Goal: Communication & Community: Answer question/provide support

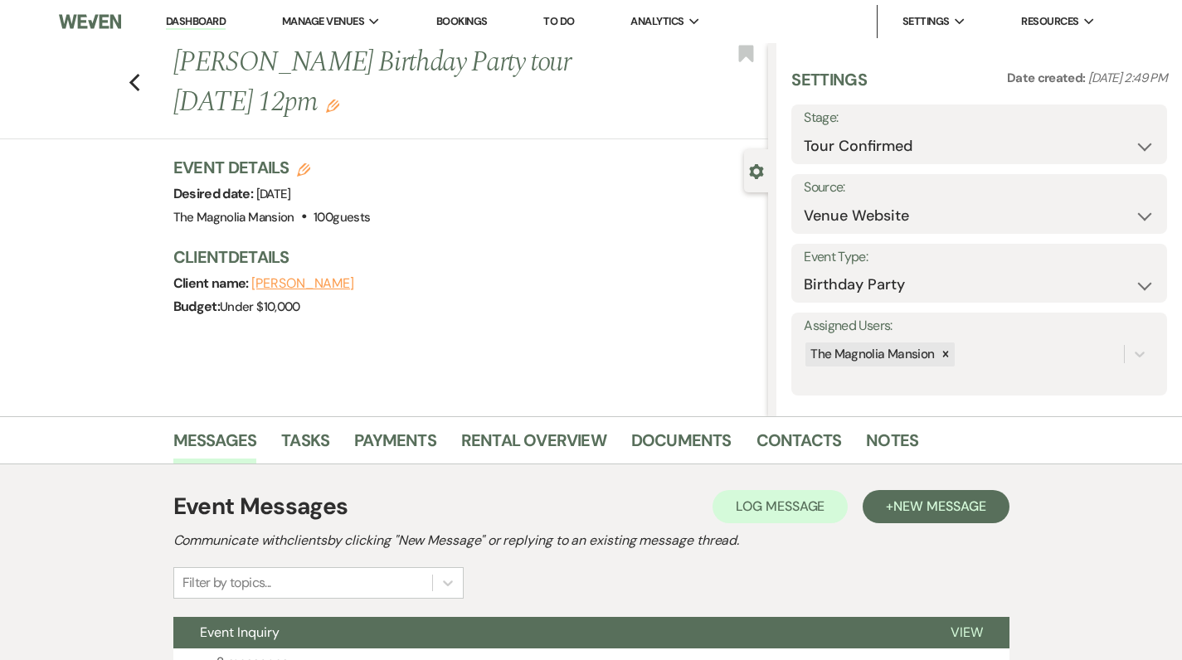
select select "4"
select select "5"
select select "4"
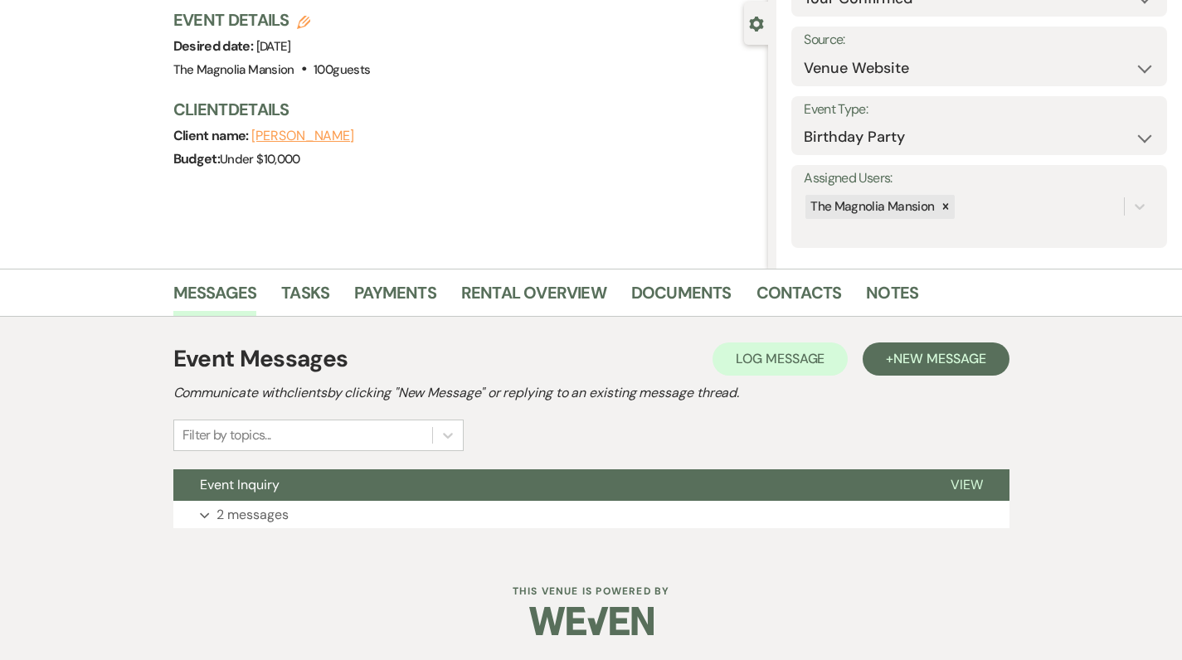
scroll to position [147, 0]
click at [240, 516] on p "2 messages" at bounding box center [252, 516] width 72 height 22
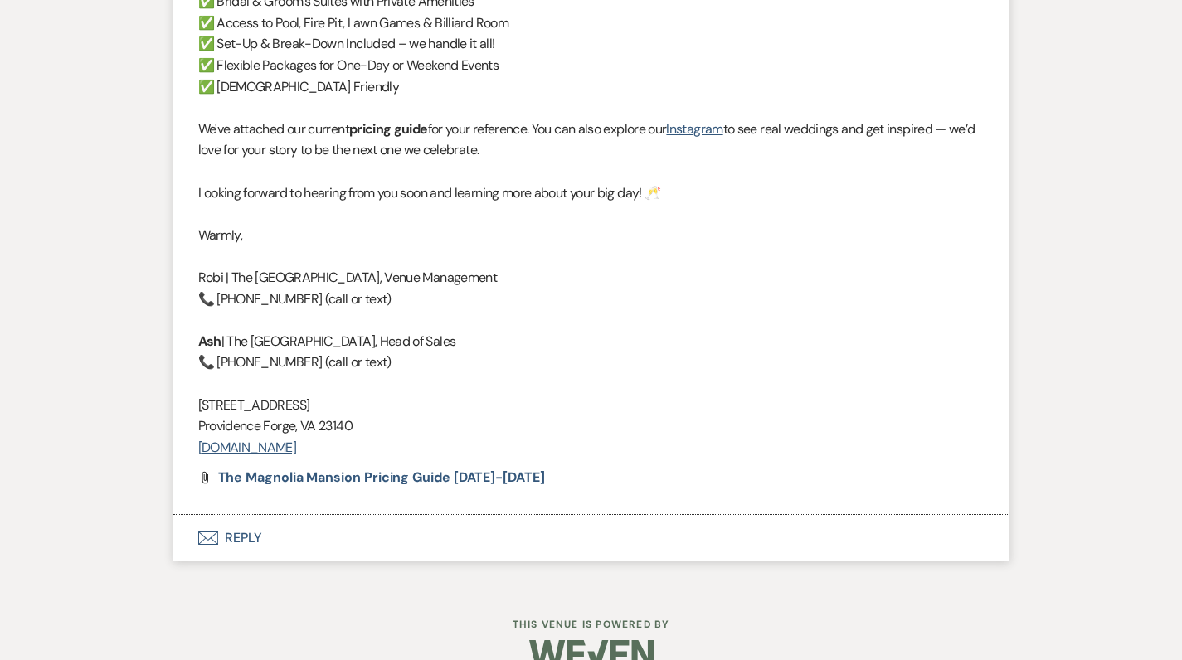
scroll to position [1689, 0]
click at [245, 516] on button "Envelope Reply" at bounding box center [591, 539] width 836 height 46
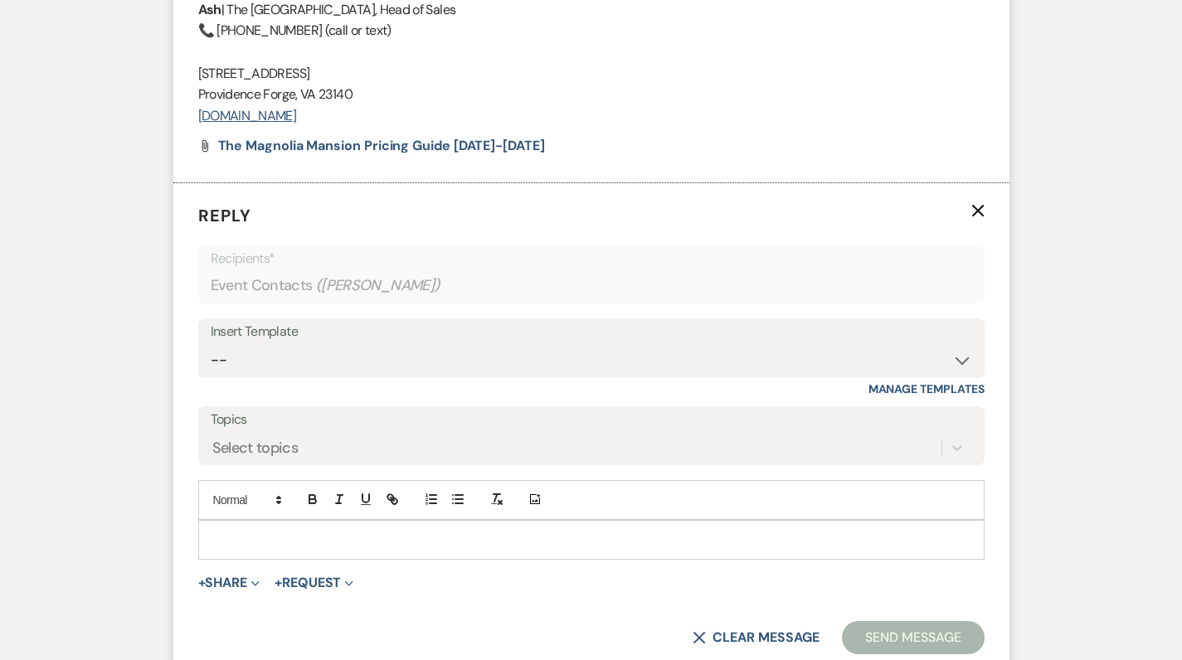
scroll to position [2087, 0]
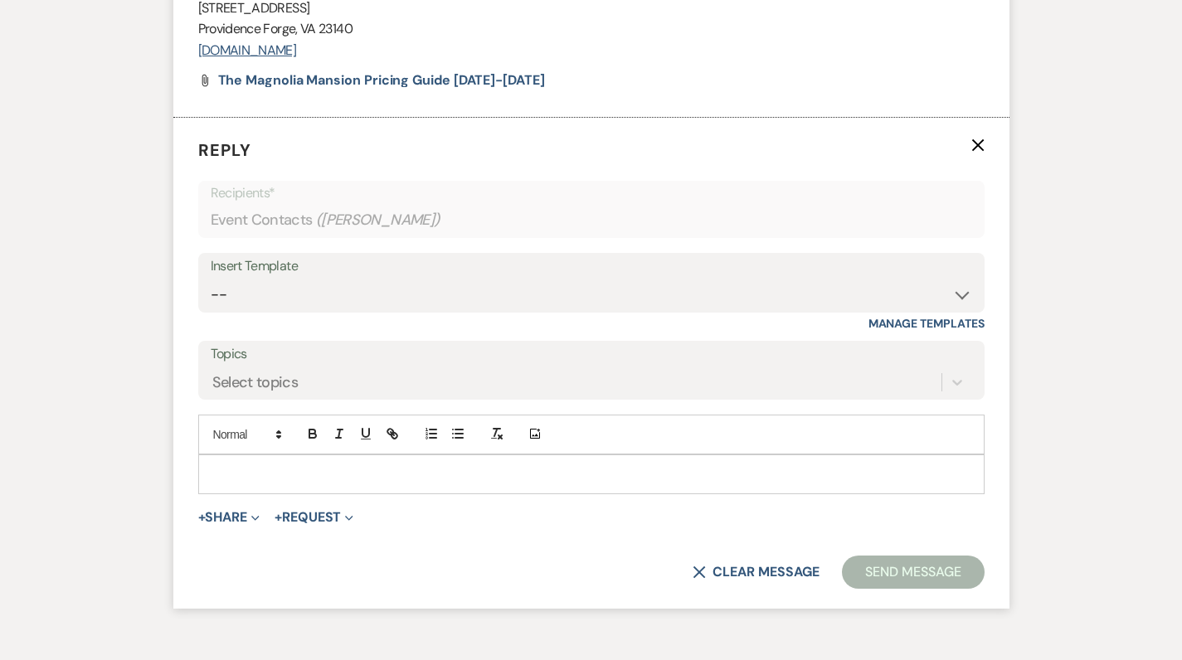
click at [551, 255] on div "Insert Template" at bounding box center [591, 267] width 761 height 24
click at [546, 255] on div "Insert Template" at bounding box center [591, 267] width 761 height 24
click at [544, 255] on div "Insert Template" at bounding box center [591, 267] width 761 height 24
select select "5288"
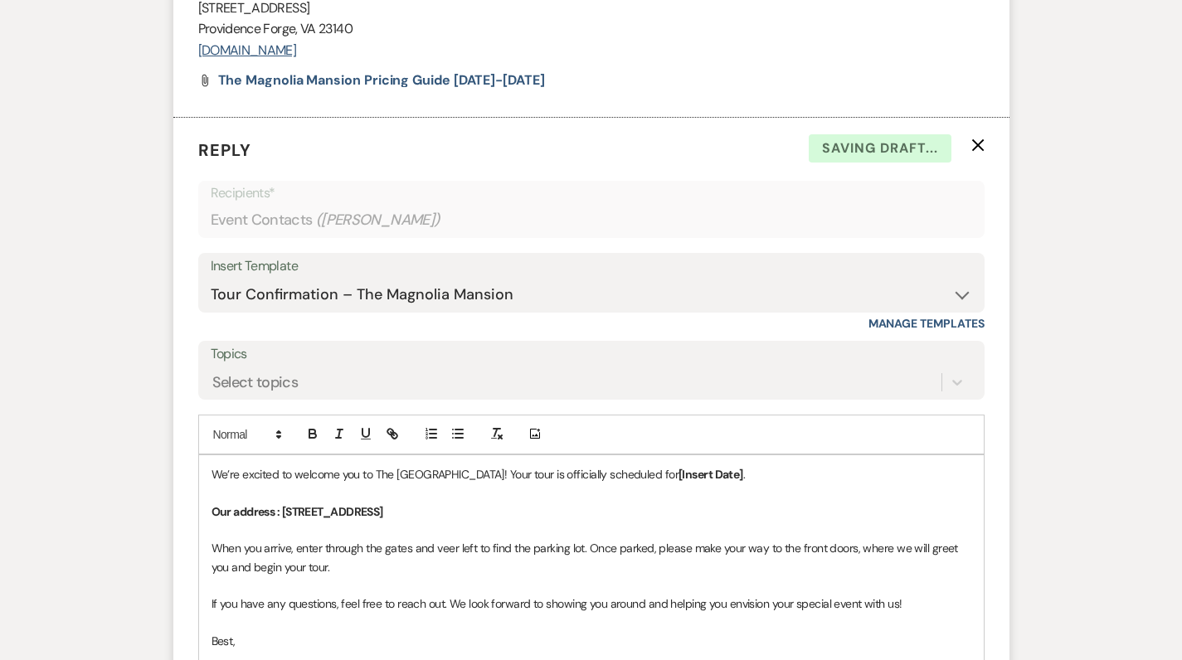
click at [734, 465] on p "We’re excited to welcome you to The [GEOGRAPHIC_DATA]! Your tour is officially …" at bounding box center [590, 474] width 759 height 18
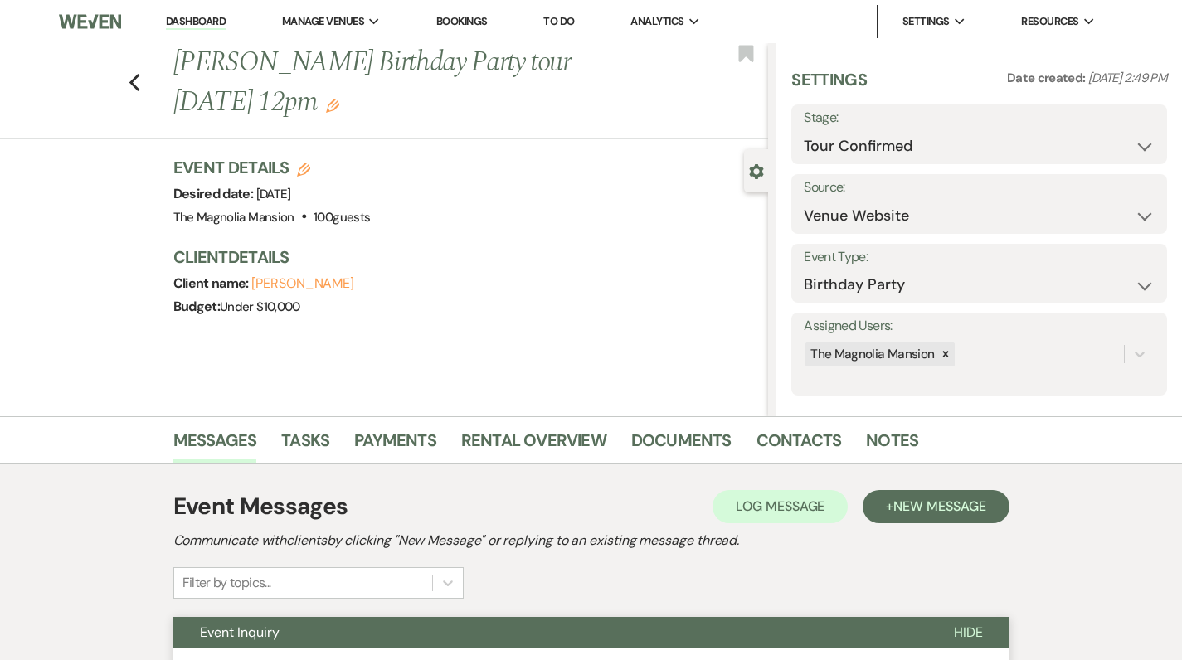
scroll to position [0, 0]
click at [339, 104] on icon "Edit" at bounding box center [332, 105] width 13 height 13
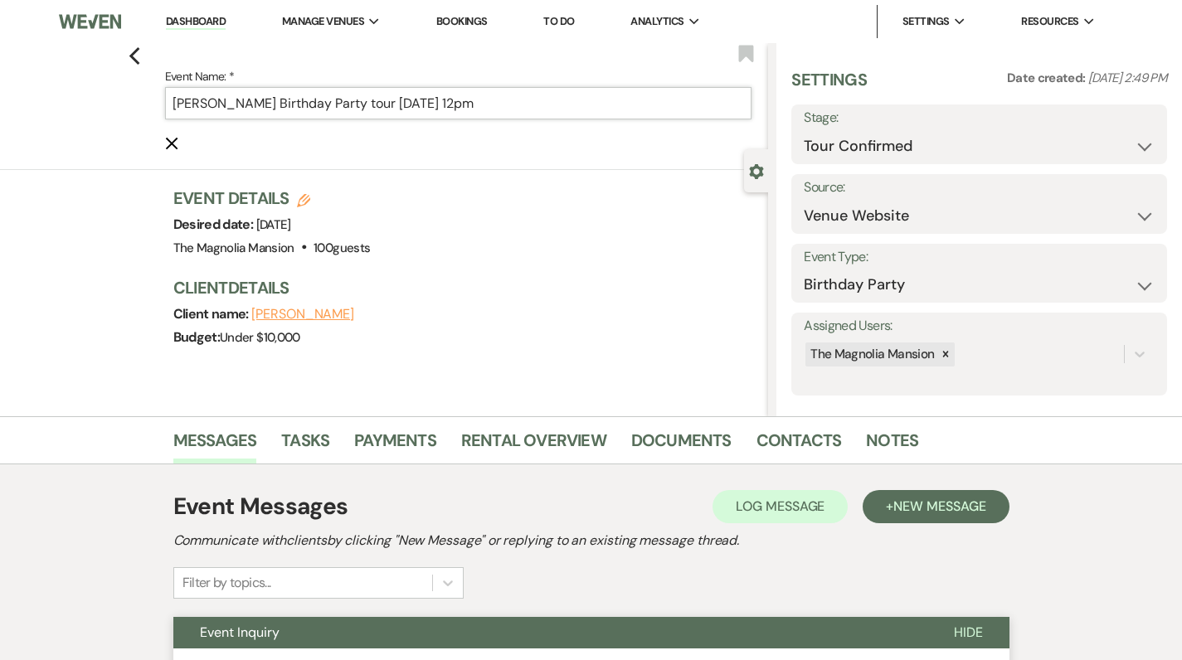
click at [495, 104] on input "[PERSON_NAME] Birthday Party tour [DATE] 12pm" at bounding box center [458, 103] width 587 height 32
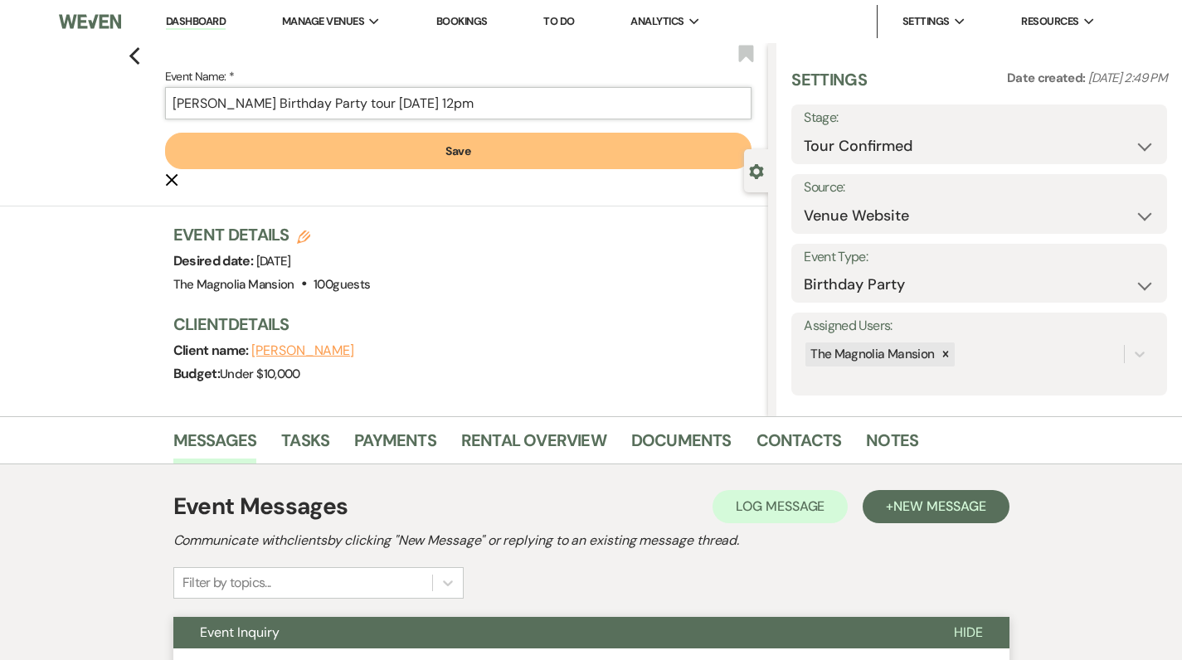
type input "[PERSON_NAME] Birthday Party tour [DATE] 12pm"
click at [479, 145] on button "Save" at bounding box center [458, 151] width 587 height 36
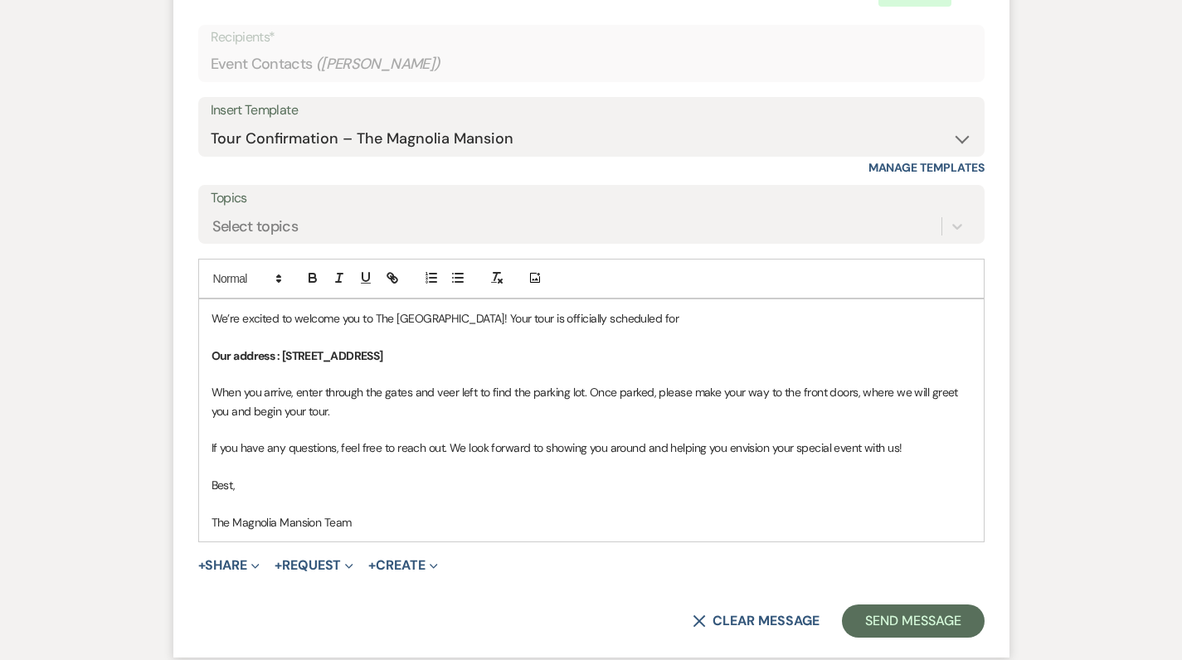
scroll to position [2248, 0]
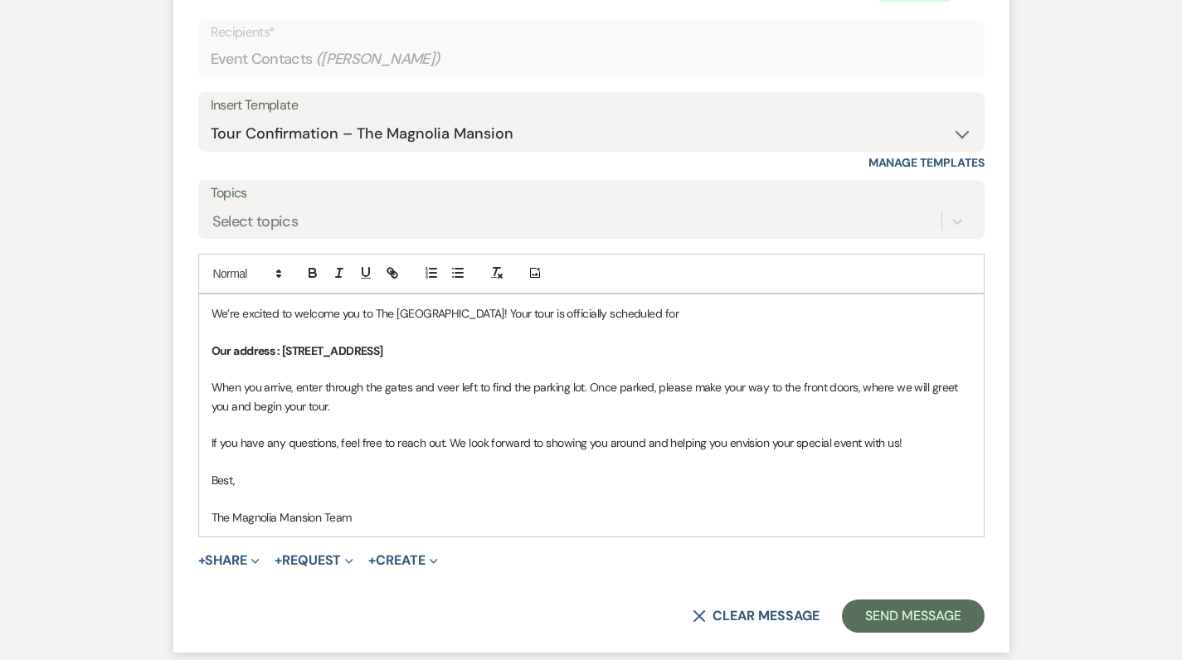
click at [667, 304] on p "We’re excited to welcome you to The [GEOGRAPHIC_DATA]! Your tour is officially …" at bounding box center [590, 313] width 759 height 18
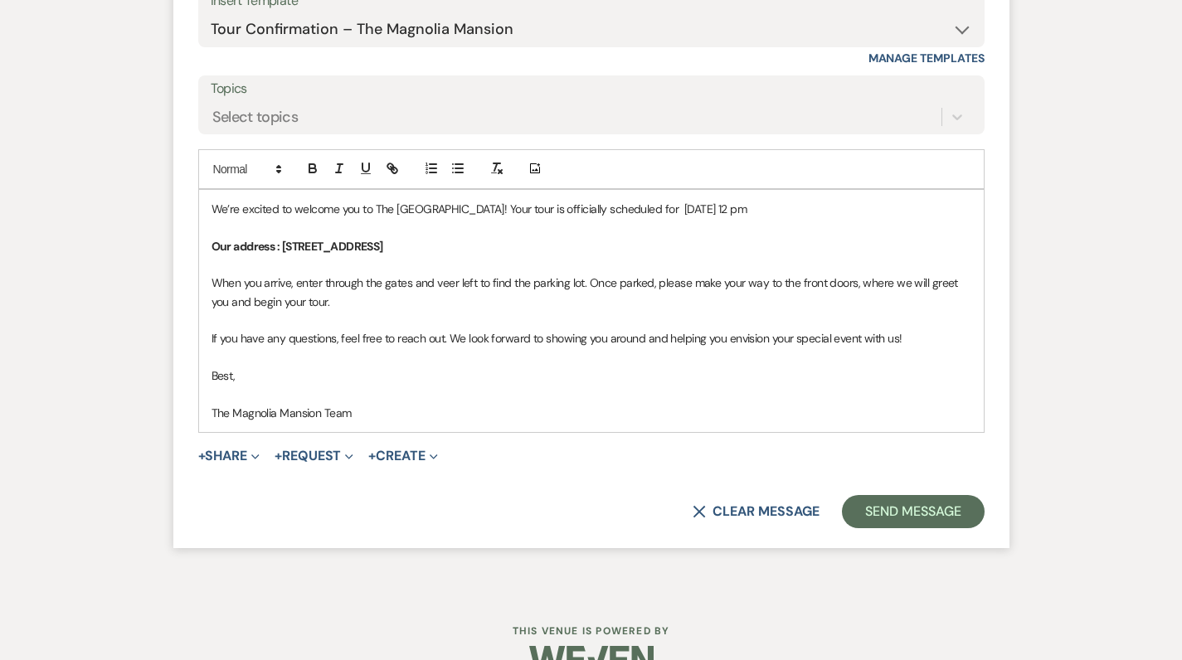
scroll to position [2351, 0]
click at [895, 496] on button "Send Message" at bounding box center [913, 512] width 142 height 33
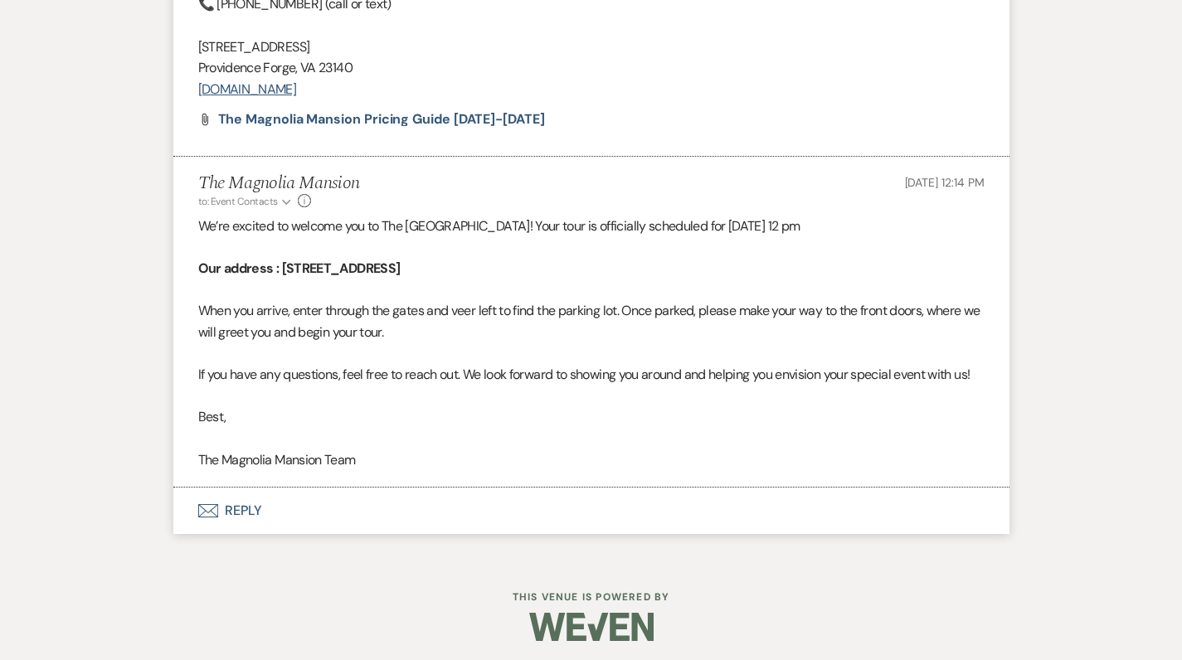
scroll to position [2014, 0]
